Goal: Navigation & Orientation: Find specific page/section

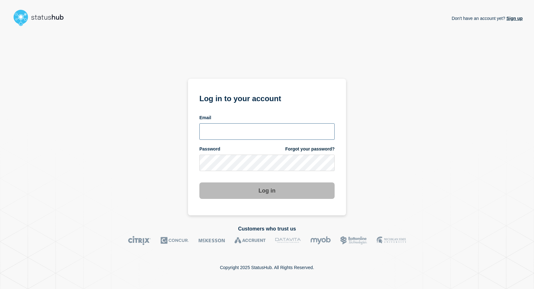
type input "[EMAIL_ADDRESS][DOMAIN_NAME]"
click at [239, 186] on button "Log in" at bounding box center [266, 190] width 135 height 16
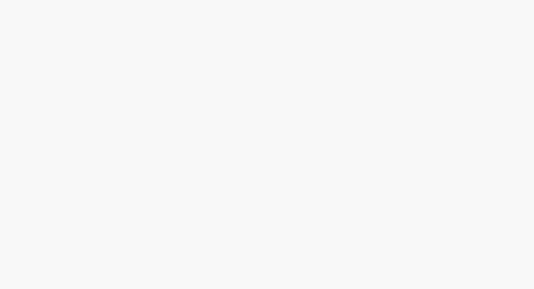
click at [242, 190] on body at bounding box center [267, 144] width 534 height 289
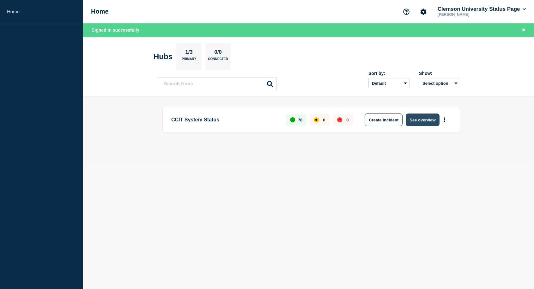
click at [415, 119] on button "See overview" at bounding box center [422, 119] width 33 height 13
